Goal: Communication & Community: Answer question/provide support

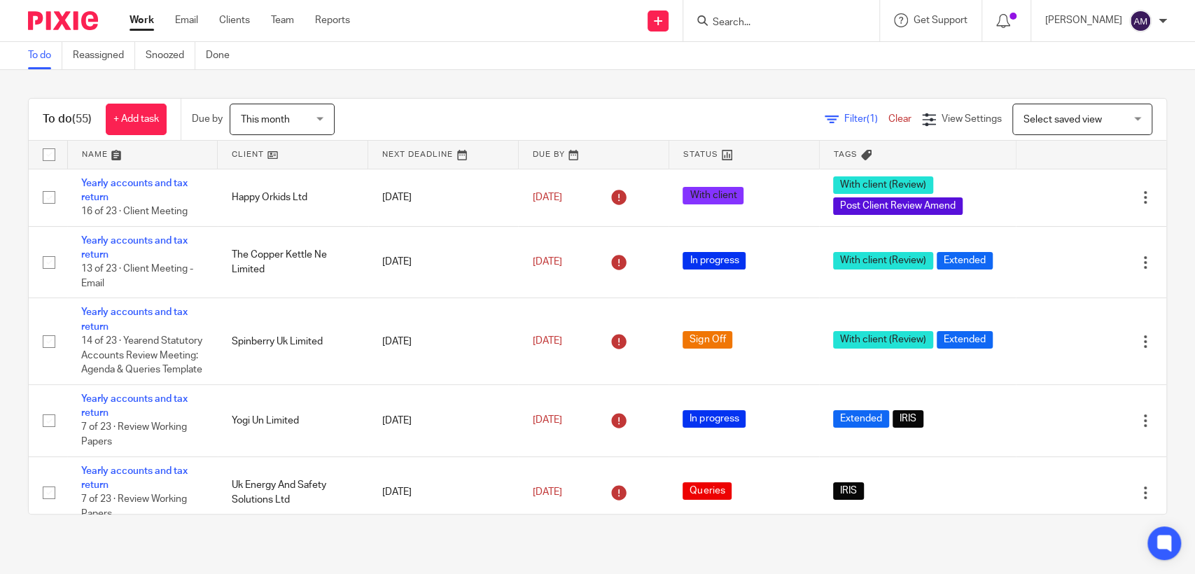
click at [779, 24] on input "Search" at bounding box center [774, 23] width 126 height 13
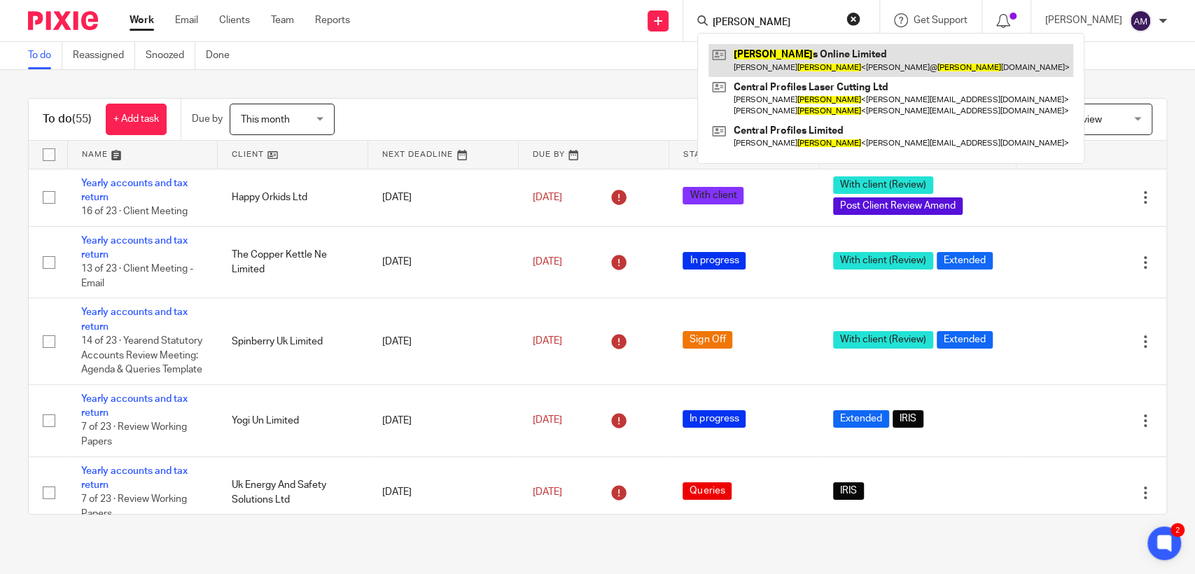
type input "flory"
click at [791, 63] on link at bounding box center [891, 60] width 365 height 32
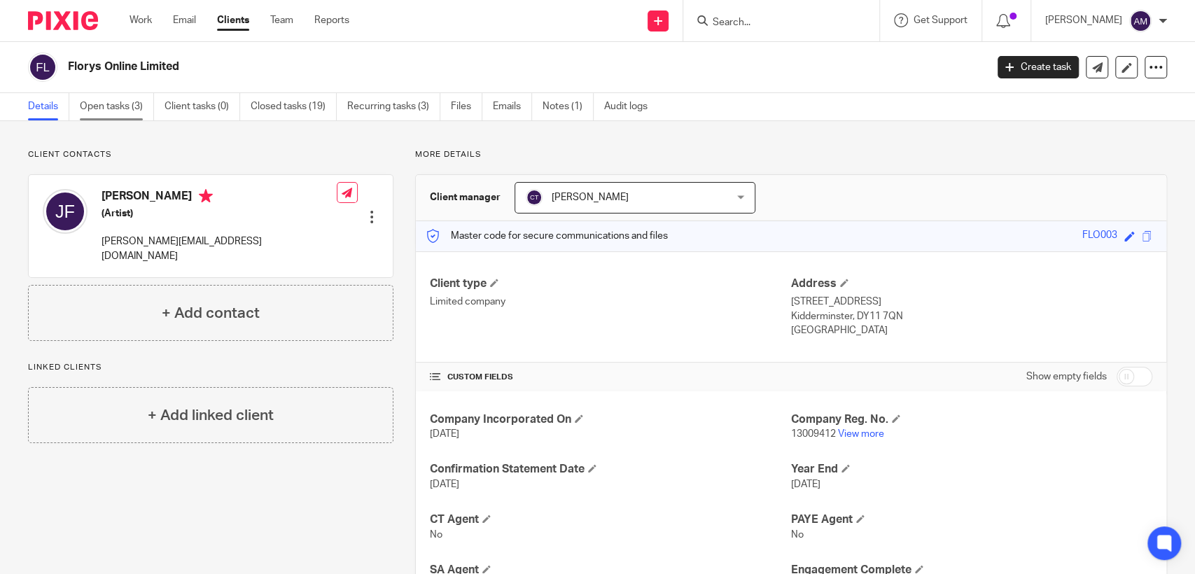
click at [106, 102] on link "Open tasks (3)" at bounding box center [117, 106] width 74 height 27
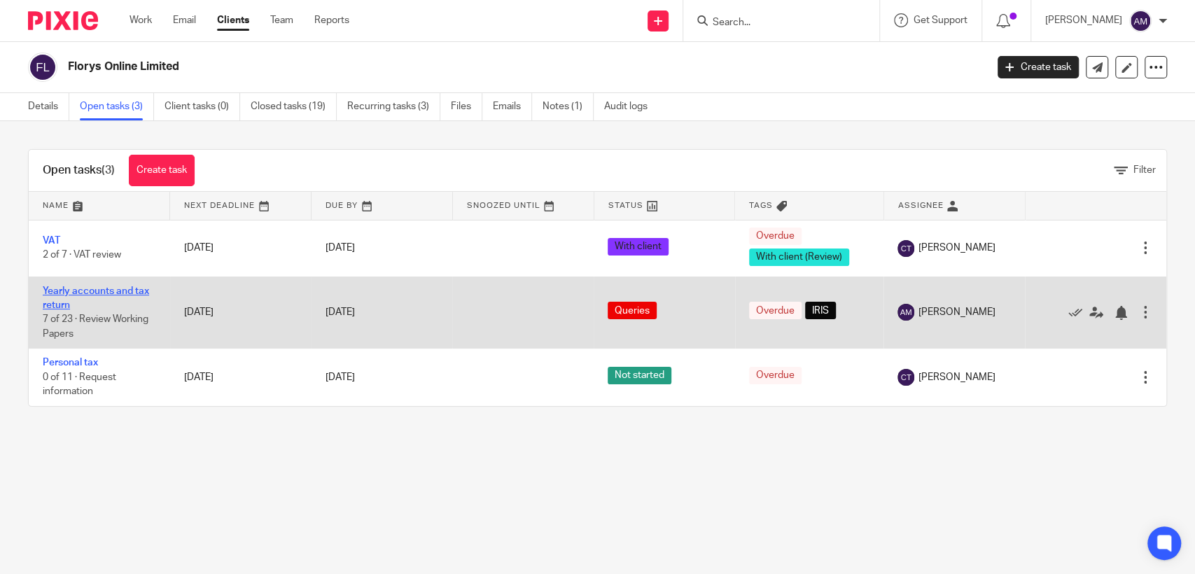
click at [62, 304] on link "Yearly accounts and tax return" at bounding box center [96, 298] width 106 height 24
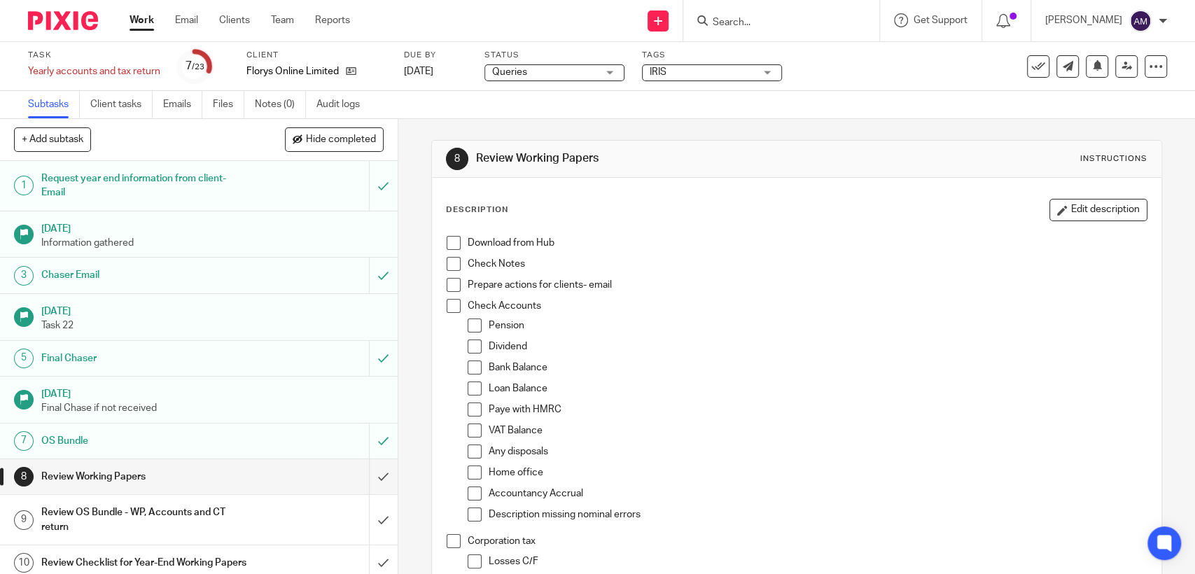
click at [519, 66] on span "Queries" at bounding box center [544, 72] width 105 height 15
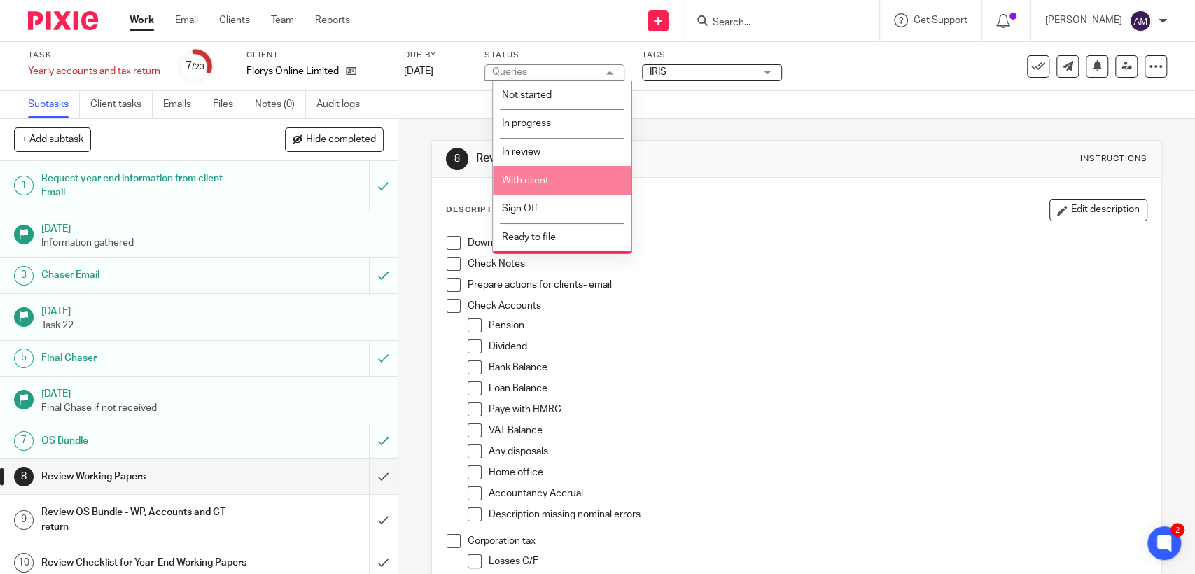
click at [520, 182] on span "With client" at bounding box center [525, 181] width 47 height 10
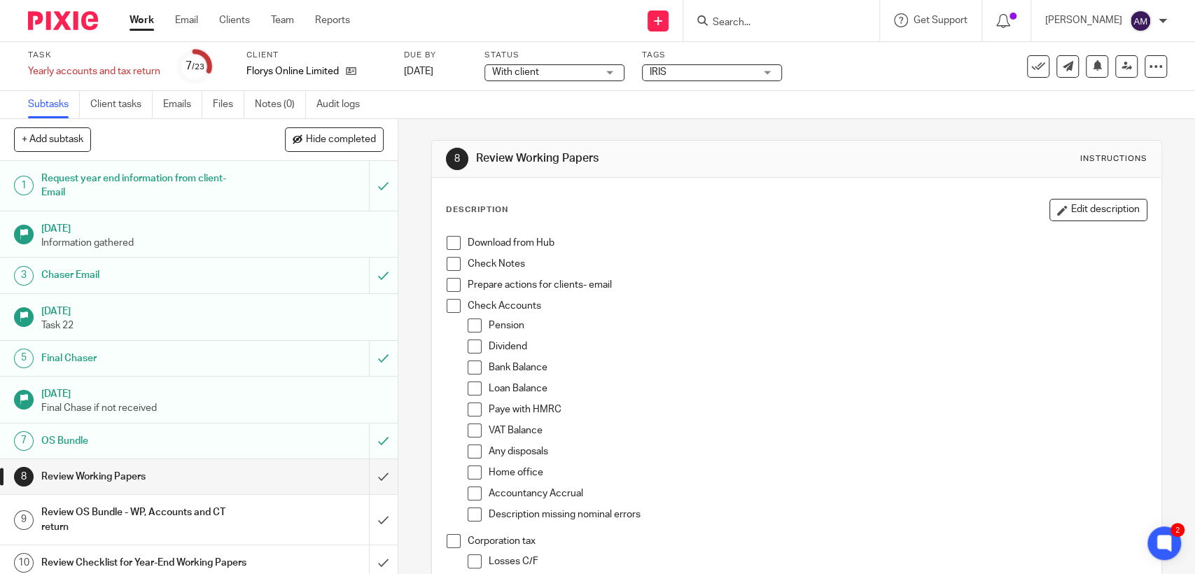
click at [693, 77] on span "IRIS" at bounding box center [702, 72] width 105 height 15
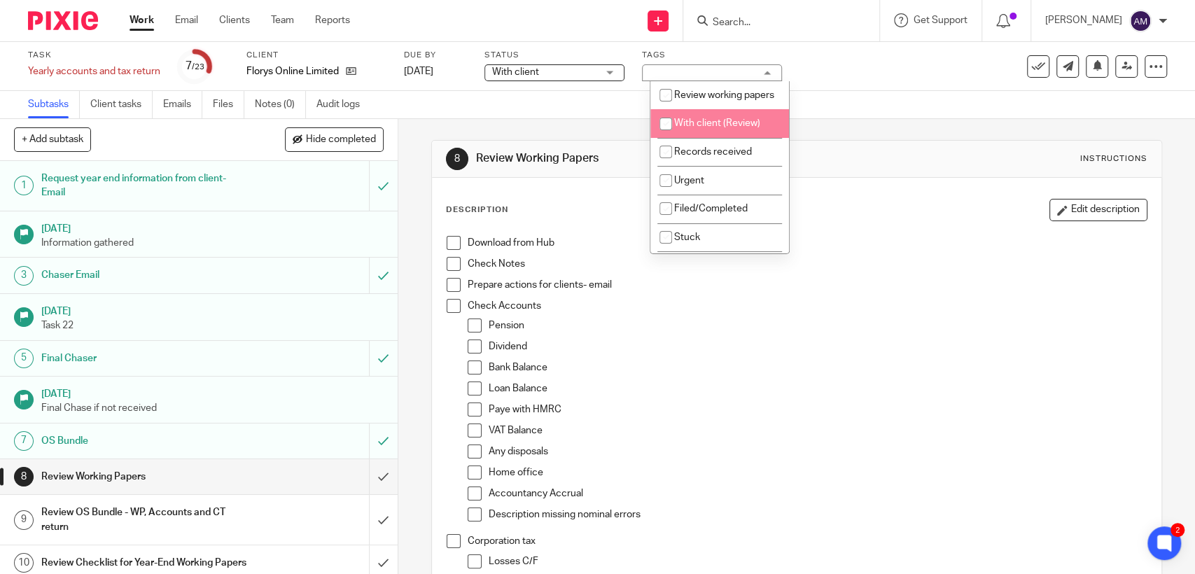
click at [676, 137] on input "checkbox" at bounding box center [666, 124] width 27 height 27
checkbox input "true"
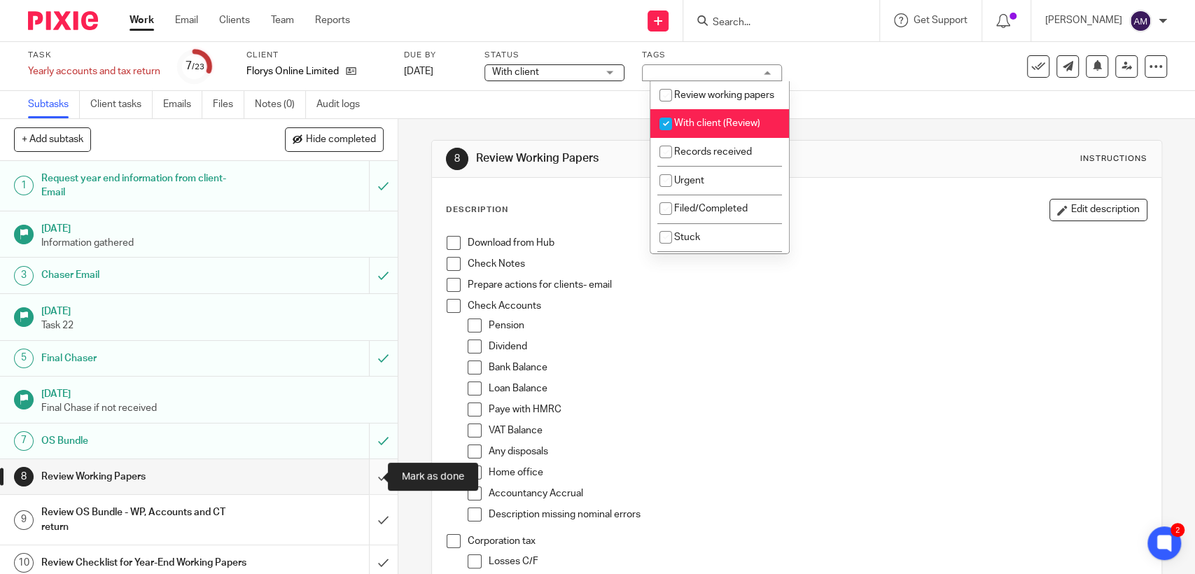
click at [368, 482] on input "submit" at bounding box center [199, 476] width 398 height 35
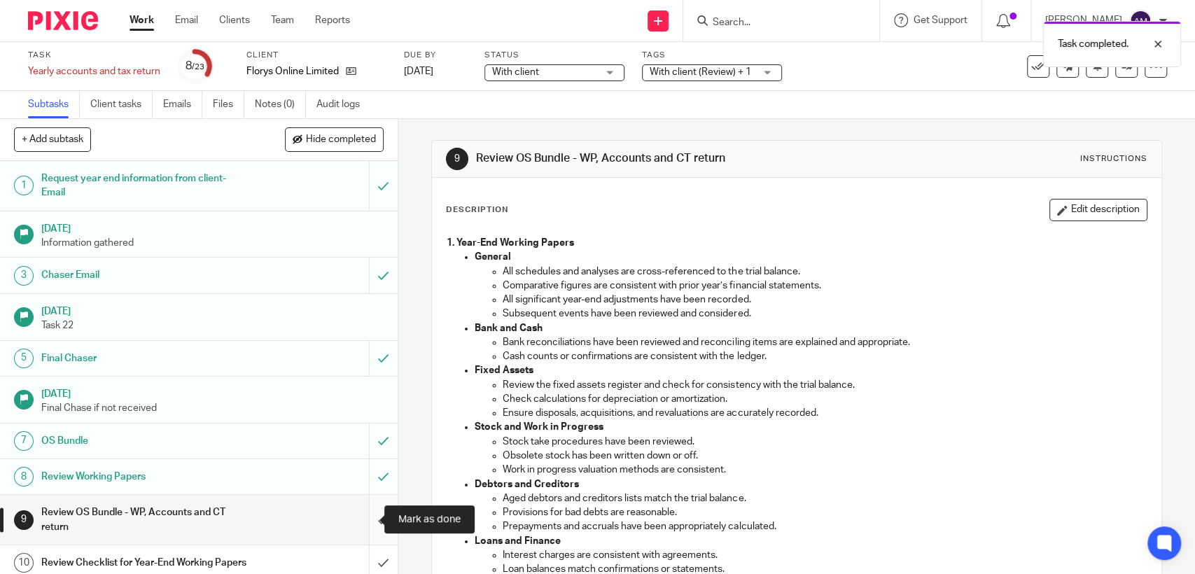
click at [364, 517] on input "submit" at bounding box center [199, 520] width 398 height 50
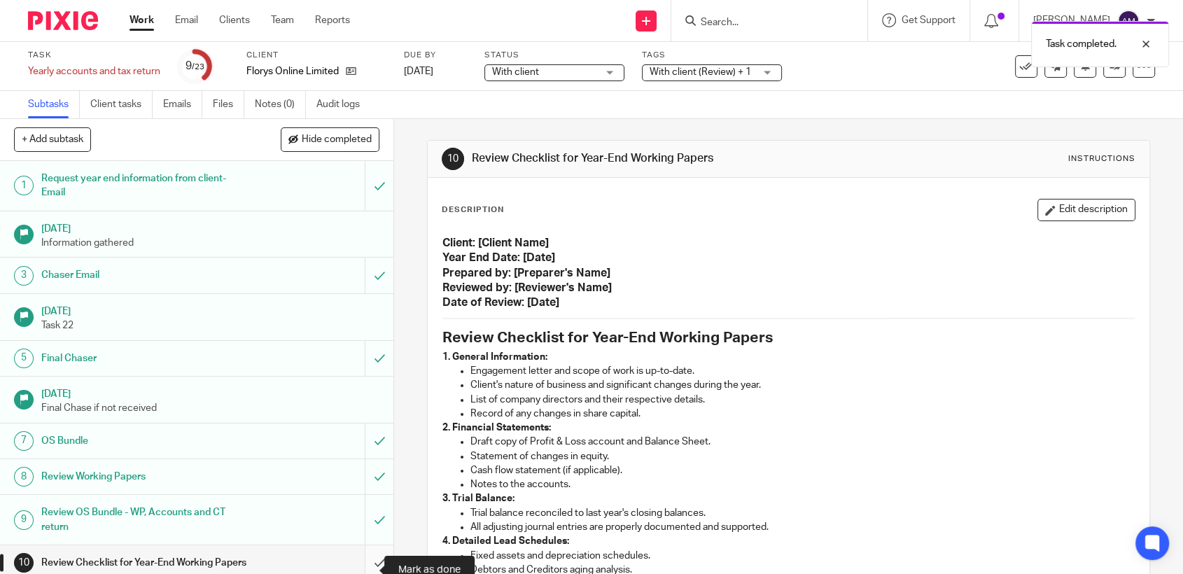
click at [362, 562] on input "submit" at bounding box center [197, 563] width 394 height 35
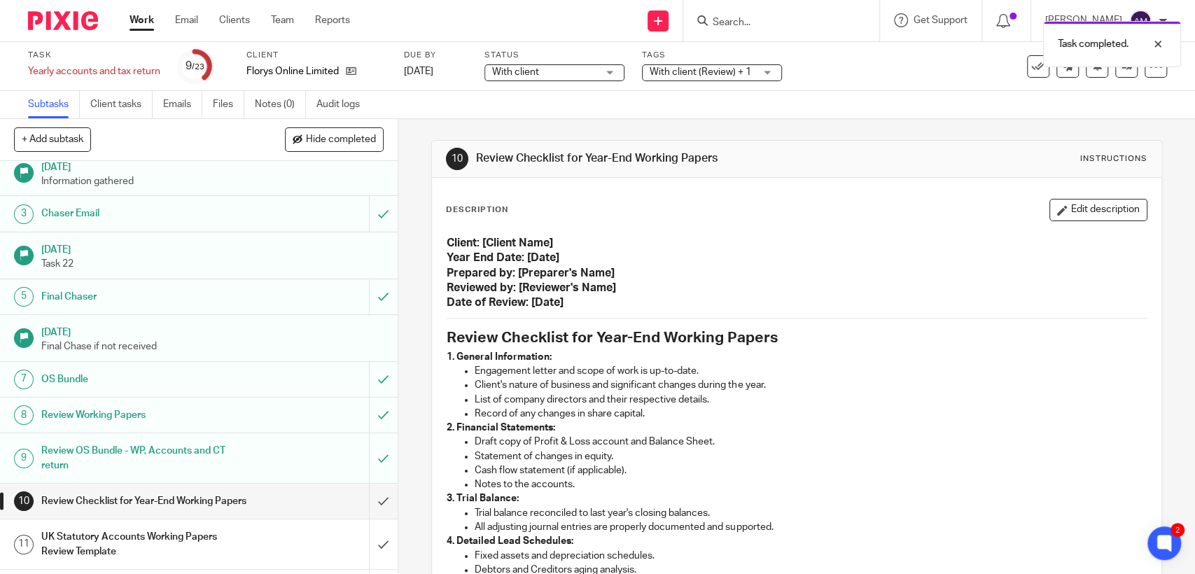
scroll to position [93, 0]
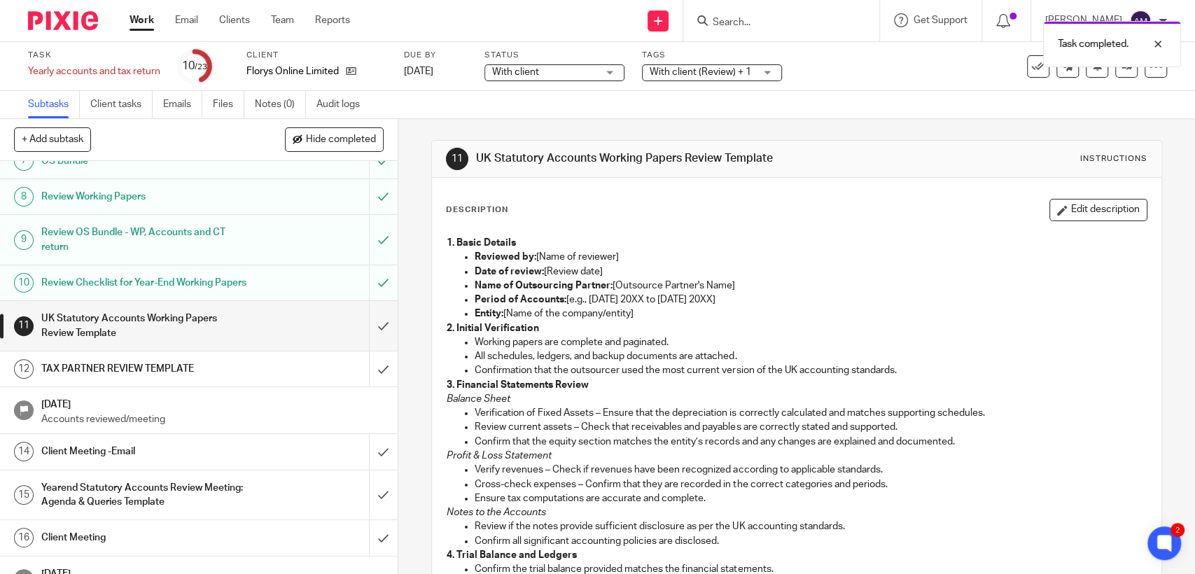
scroll to position [311, 0]
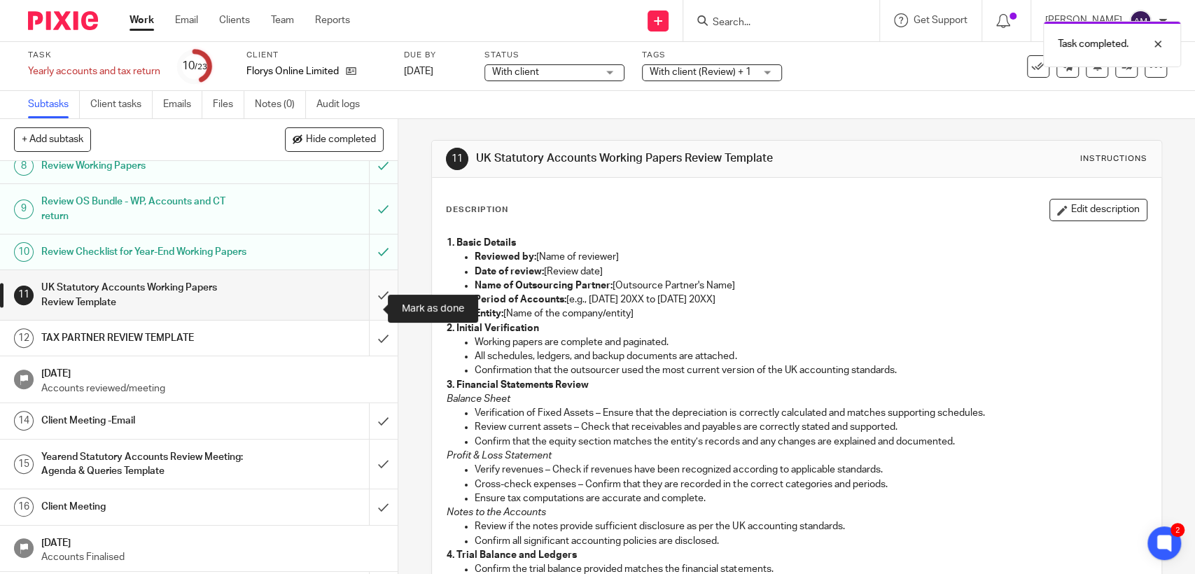
click at [367, 309] on input "submit" at bounding box center [199, 295] width 398 height 50
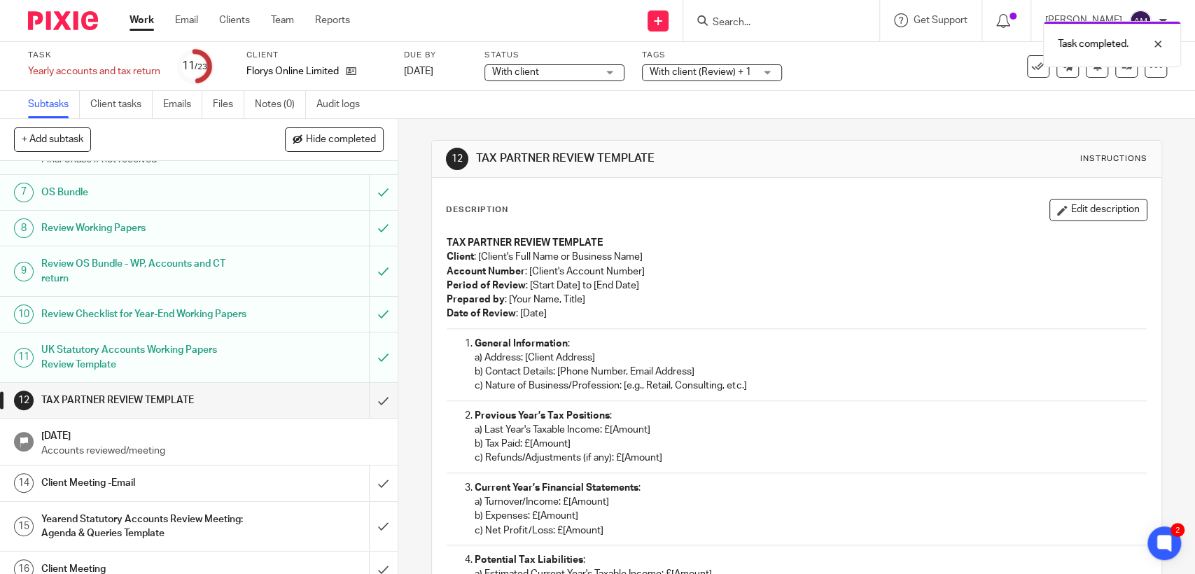
scroll to position [280, 0]
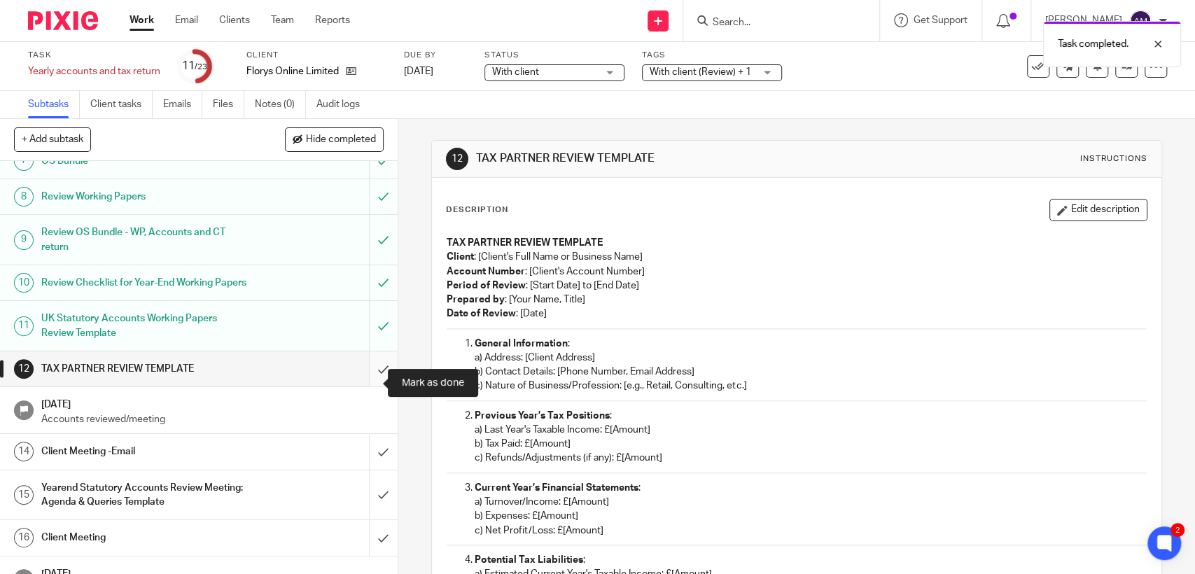
click at [370, 379] on input "submit" at bounding box center [199, 369] width 398 height 35
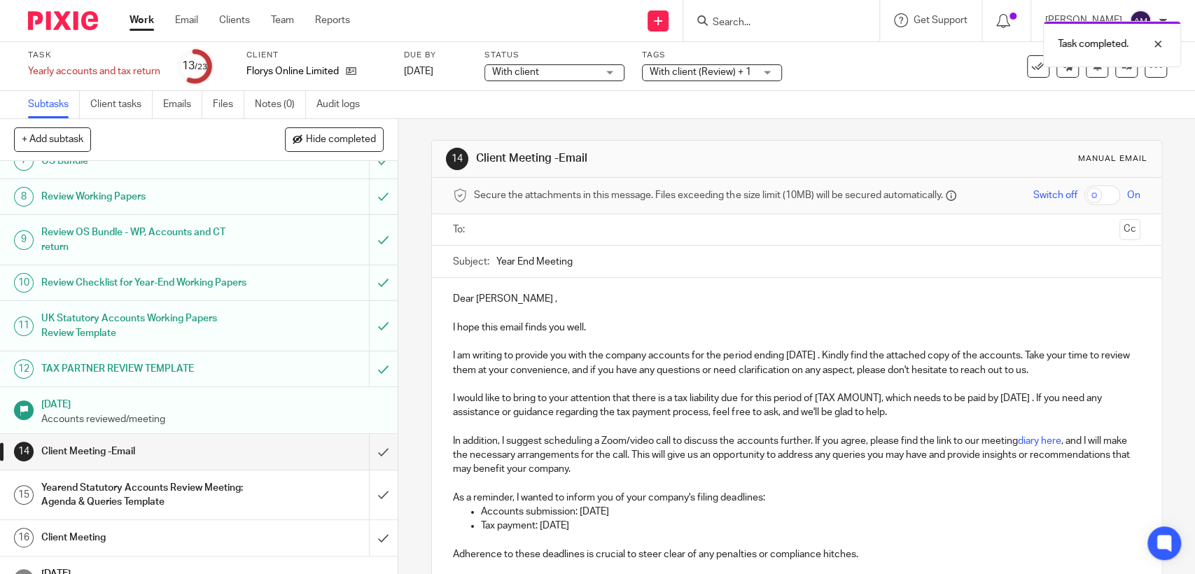
scroll to position [342, 0]
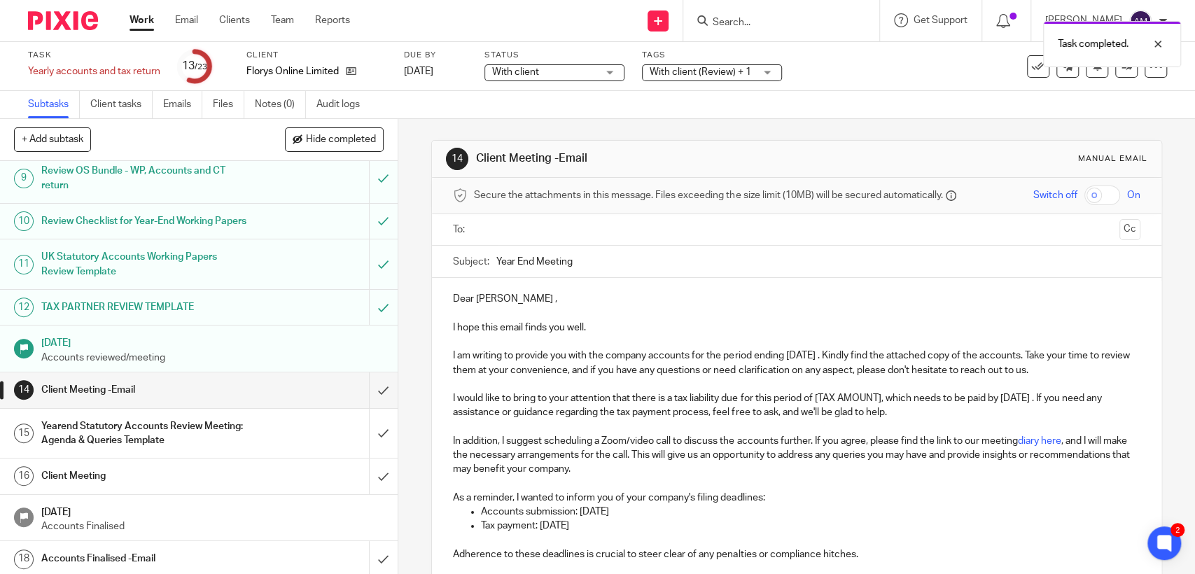
click at [135, 401] on h1 "Client Meeting -Email" at bounding box center [145, 390] width 209 height 21
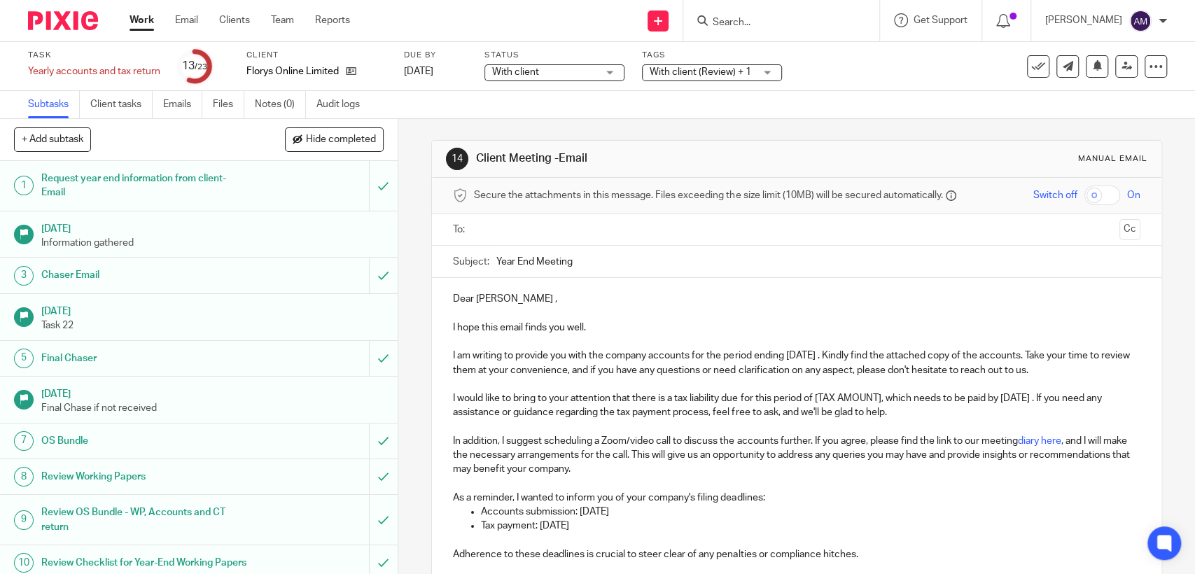
click at [489, 231] on input "text" at bounding box center [796, 230] width 634 height 16
type input "[PERSON_NAME]"
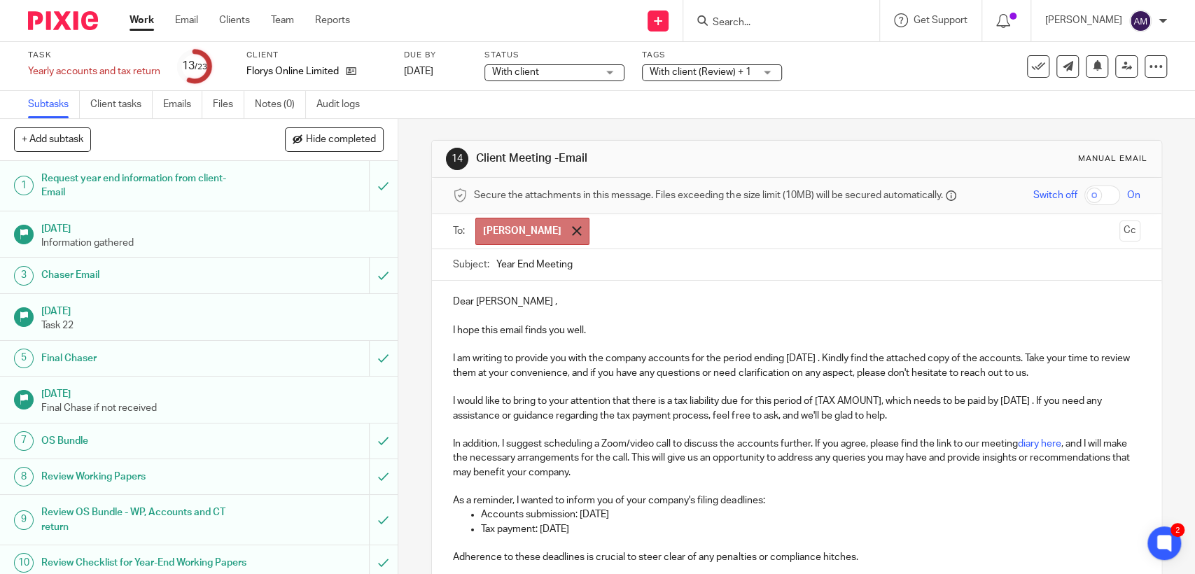
click at [572, 230] on span at bounding box center [576, 230] width 9 height 9
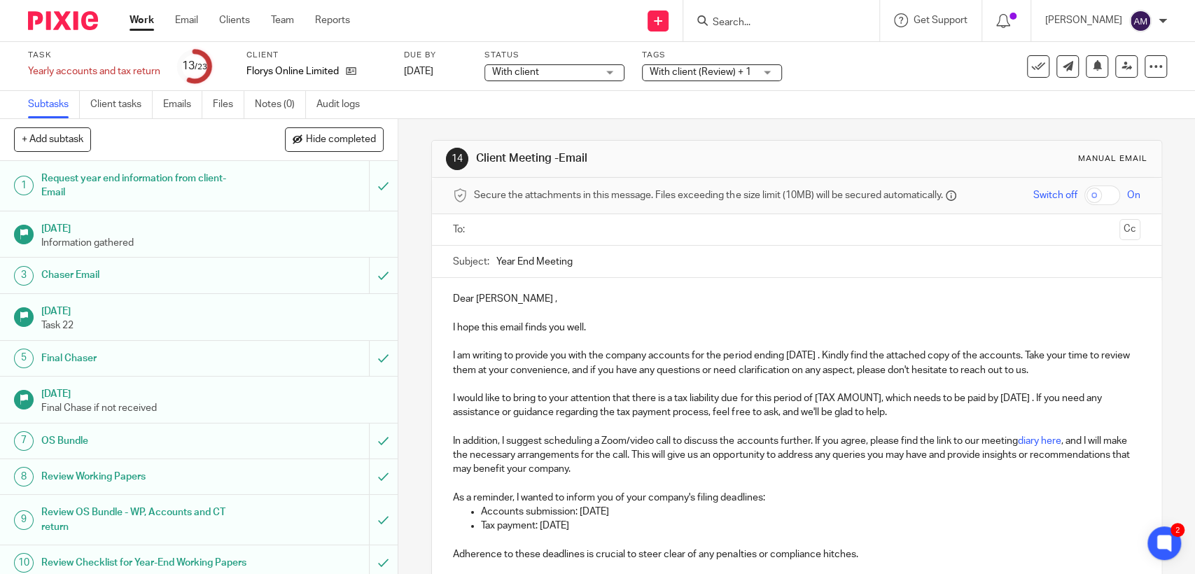
click at [513, 230] on input "text" at bounding box center [796, 230] width 634 height 16
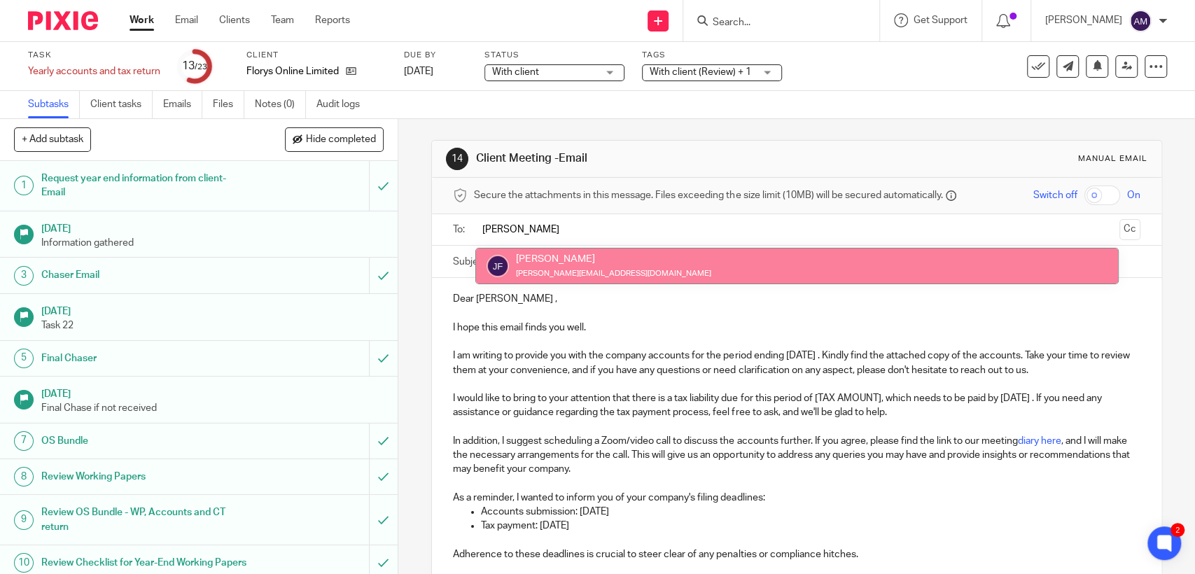
type input "jess"
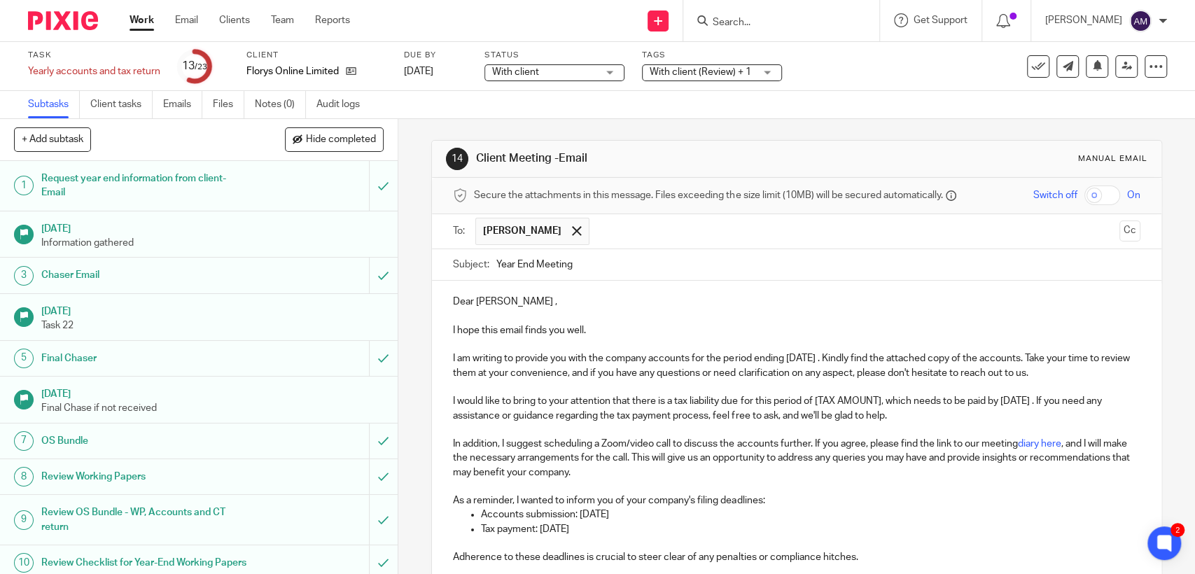
click at [510, 303] on p "Dear Jessica ," at bounding box center [796, 302] width 687 height 14
click at [594, 265] on input "Year End Meeting" at bounding box center [818, 265] width 644 height 32
type input "Year End Accounts for Flory Online Limited"
click at [909, 421] on p "I would like to bring to your attention that there is a tax liability due for t…" at bounding box center [796, 408] width 687 height 29
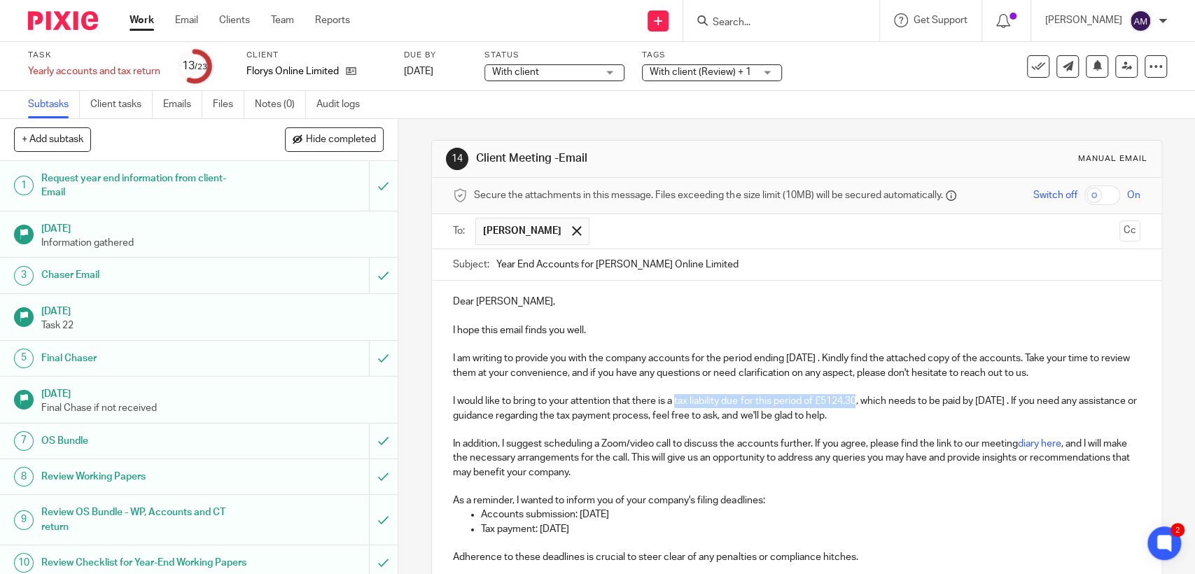
drag, startPoint x: 882, startPoint y: 414, endPoint x: 688, endPoint y: 413, distance: 193.3
click at [688, 413] on p "I would like to bring to your attention that there is a tax liability due for t…" at bounding box center [796, 408] width 687 height 29
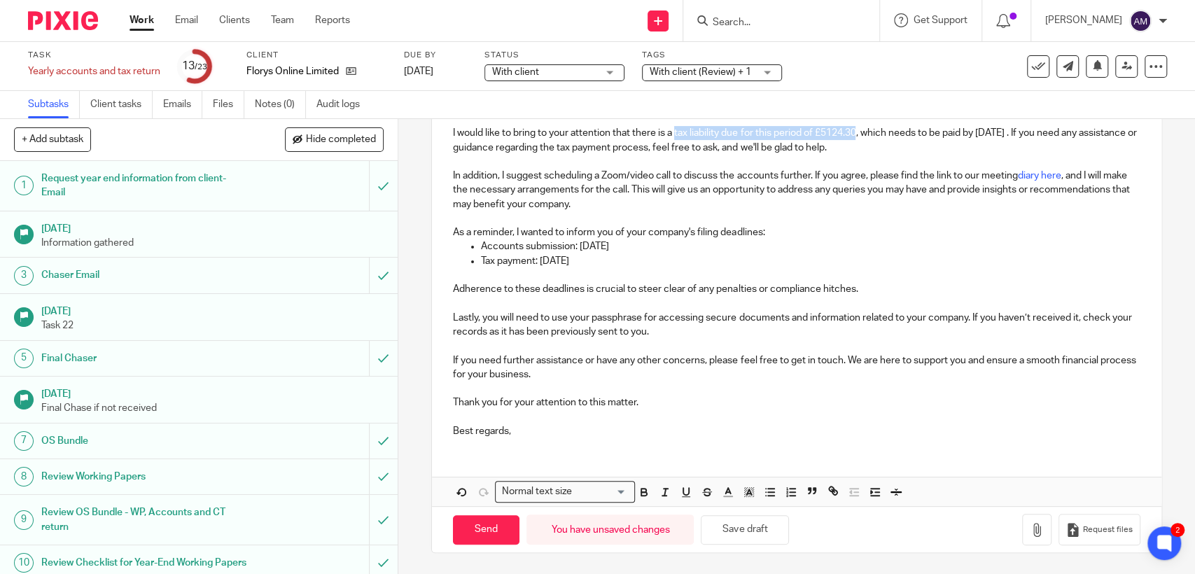
scroll to position [282, 0]
click at [640, 493] on icon "button" at bounding box center [644, 492] width 13 height 13
click at [600, 265] on p "Tax payment: 31 Aug 2025" at bounding box center [810, 261] width 659 height 14
click at [599, 260] on p "Tax payment: 1 September 2025" at bounding box center [810, 261] width 659 height 14
click at [662, 406] on p "Thank you for your attention to this matter." at bounding box center [796, 403] width 687 height 14
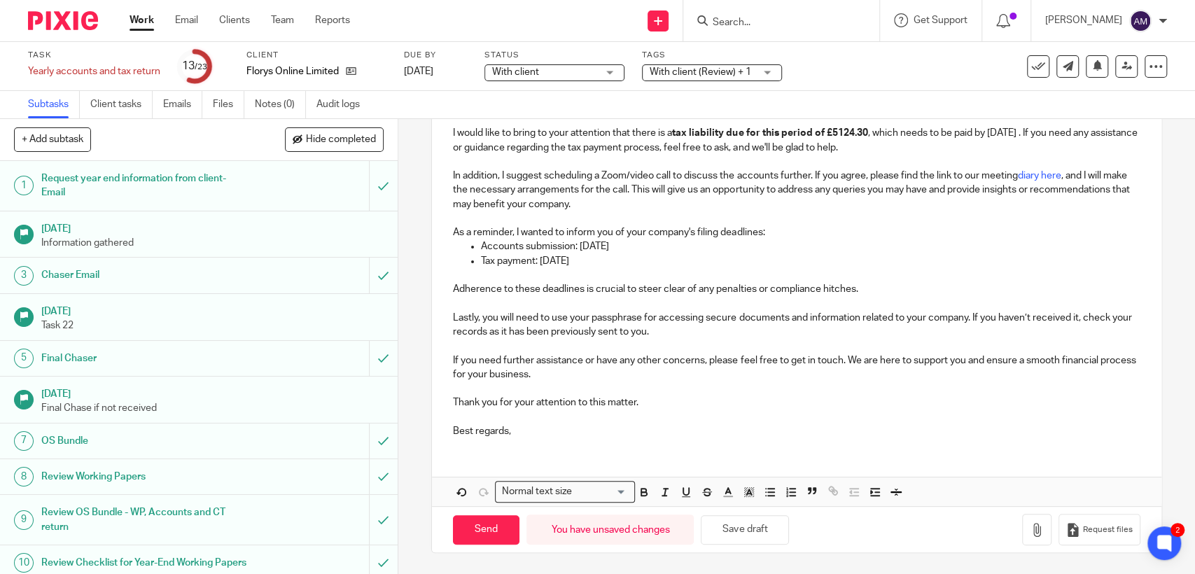
click at [1069, 132] on p "I would like to bring to your attention that there is a tax liability due for t…" at bounding box center [796, 140] width 687 height 29
click at [987, 260] on p "Tax payment: 1 Sep 2025" at bounding box center [810, 261] width 659 height 14
click at [1030, 532] on icon "button" at bounding box center [1037, 530] width 14 height 14
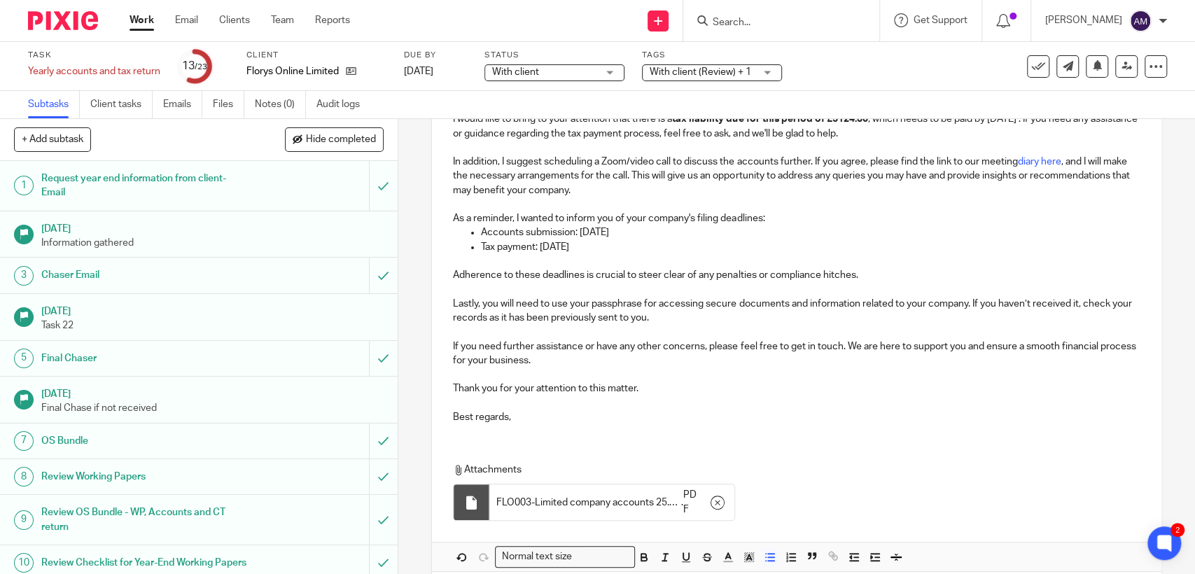
scroll to position [361, 0]
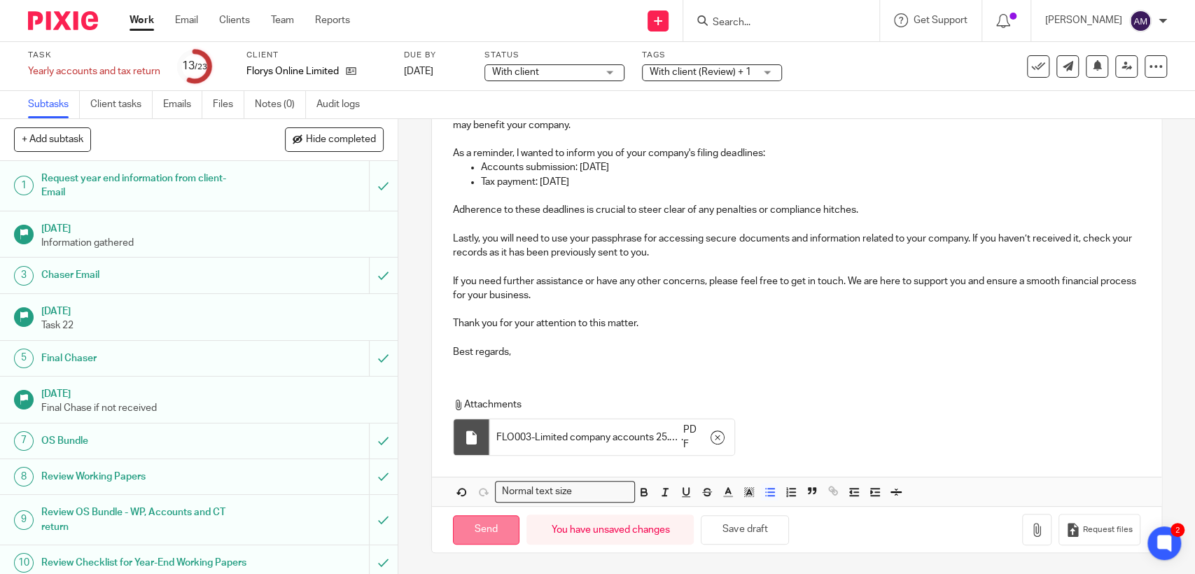
click at [482, 533] on input "Send" at bounding box center [486, 530] width 67 height 30
type input "Sent"
click at [796, 18] on input "Search" at bounding box center [774, 23] width 126 height 13
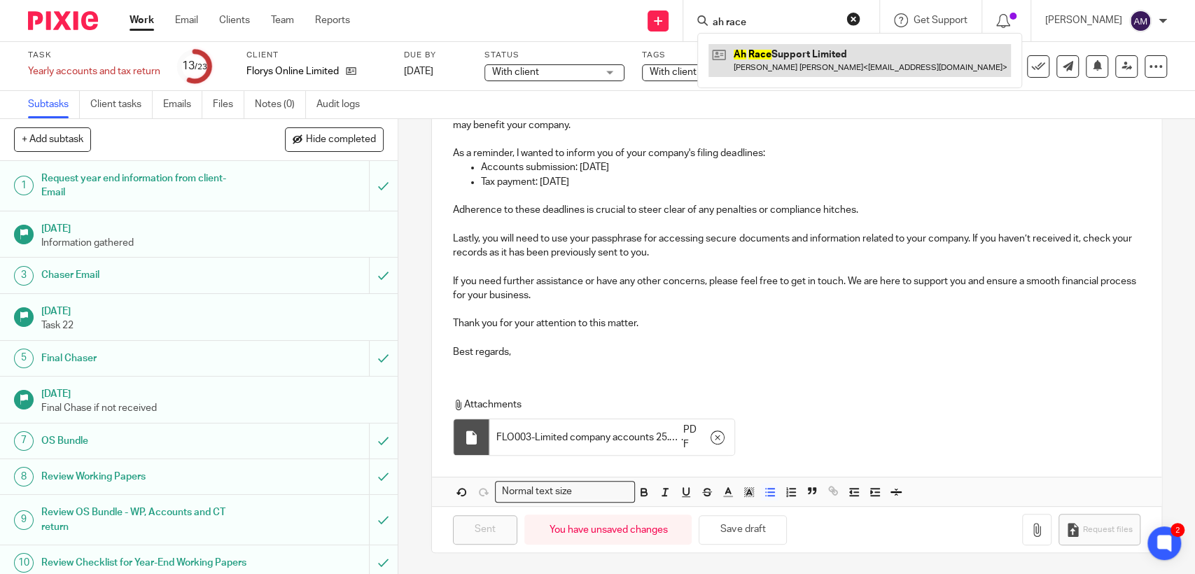
type input "ah race"
click at [797, 52] on link at bounding box center [860, 60] width 303 height 32
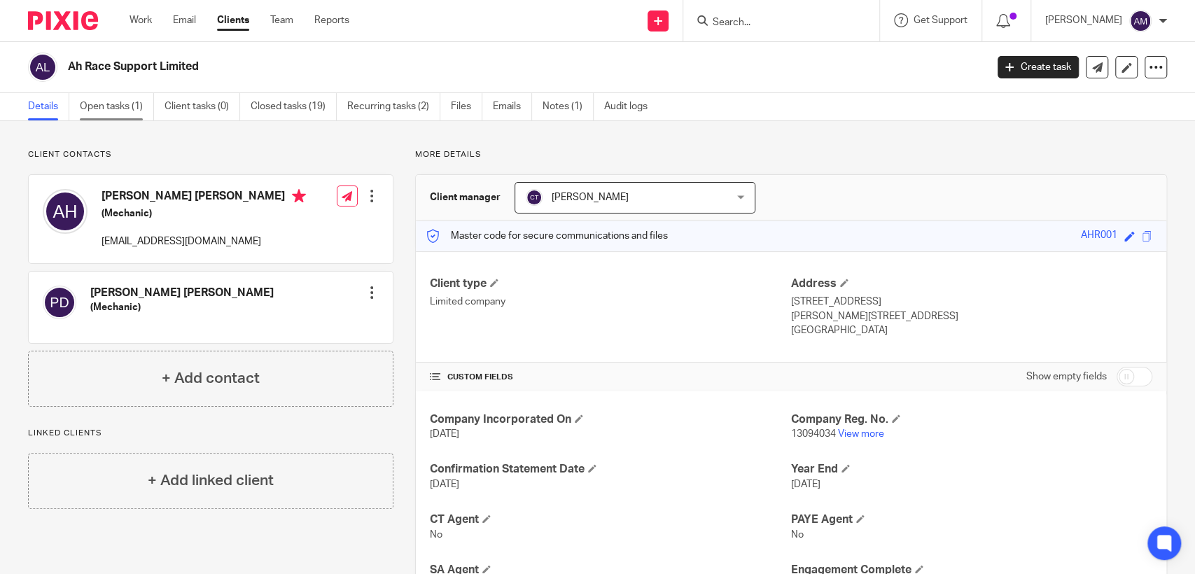
click at [84, 99] on link "Open tasks (1)" at bounding box center [117, 106] width 74 height 27
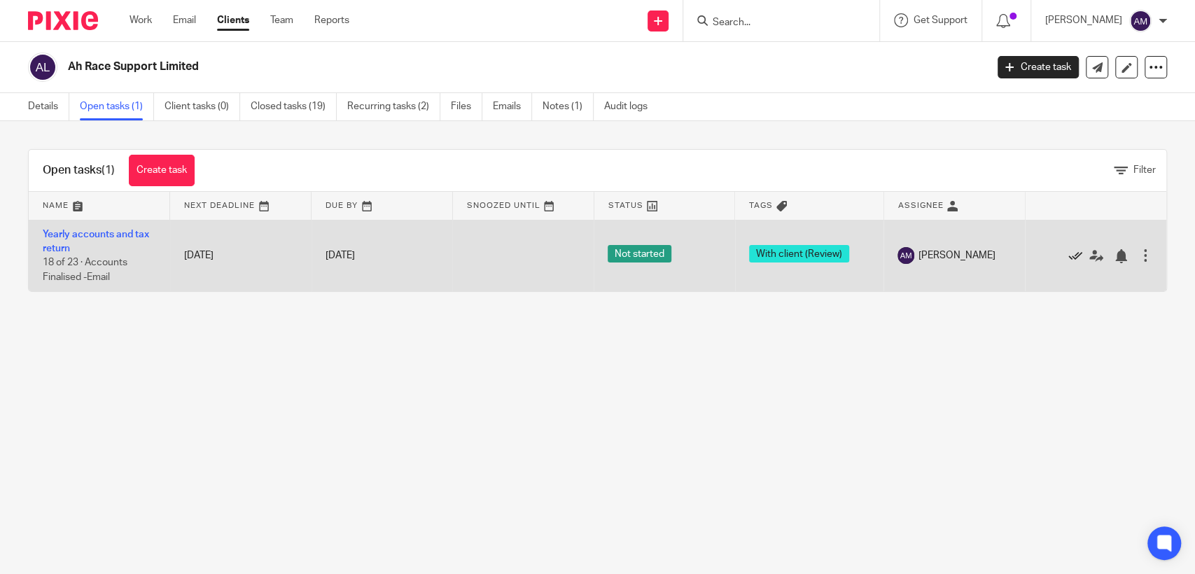
click at [1069, 253] on icon at bounding box center [1076, 256] width 14 height 14
